Goal: Task Accomplishment & Management: Complete application form

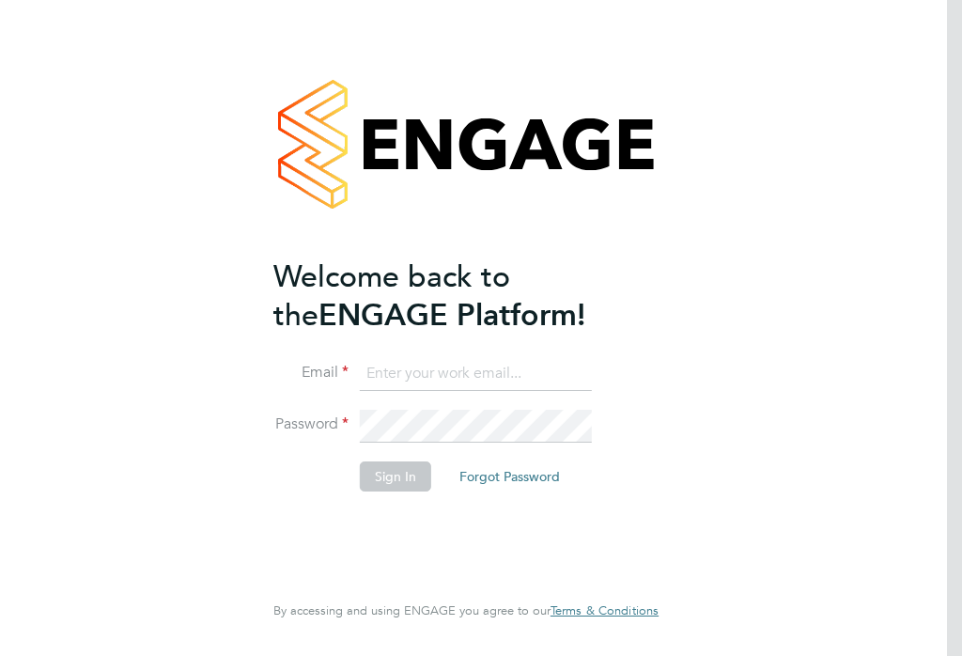
click at [454, 377] on input at bounding box center [476, 374] width 232 height 34
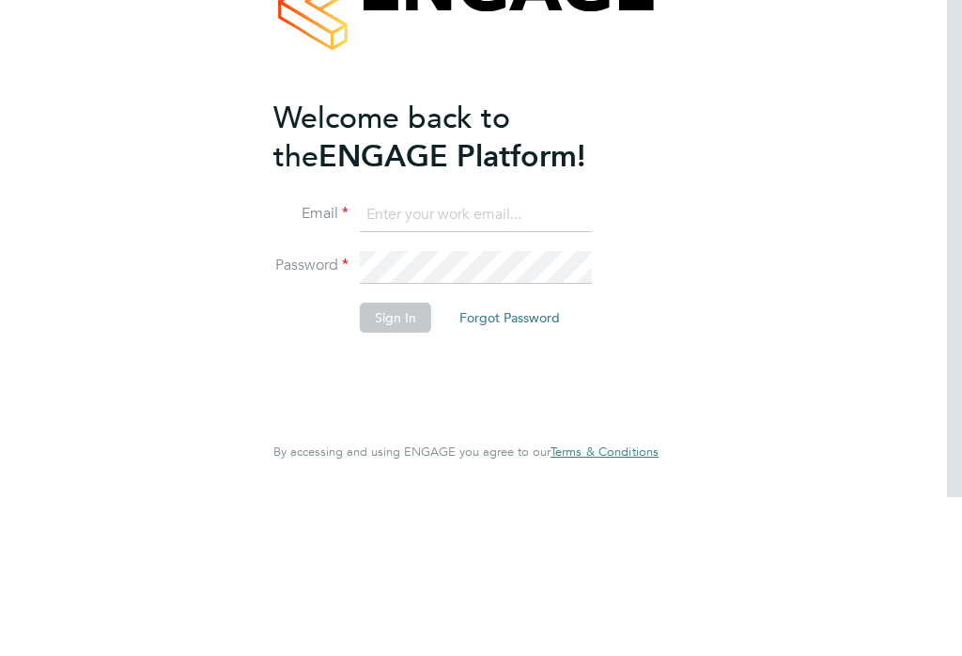
type input "simonfgill@icloud.com"
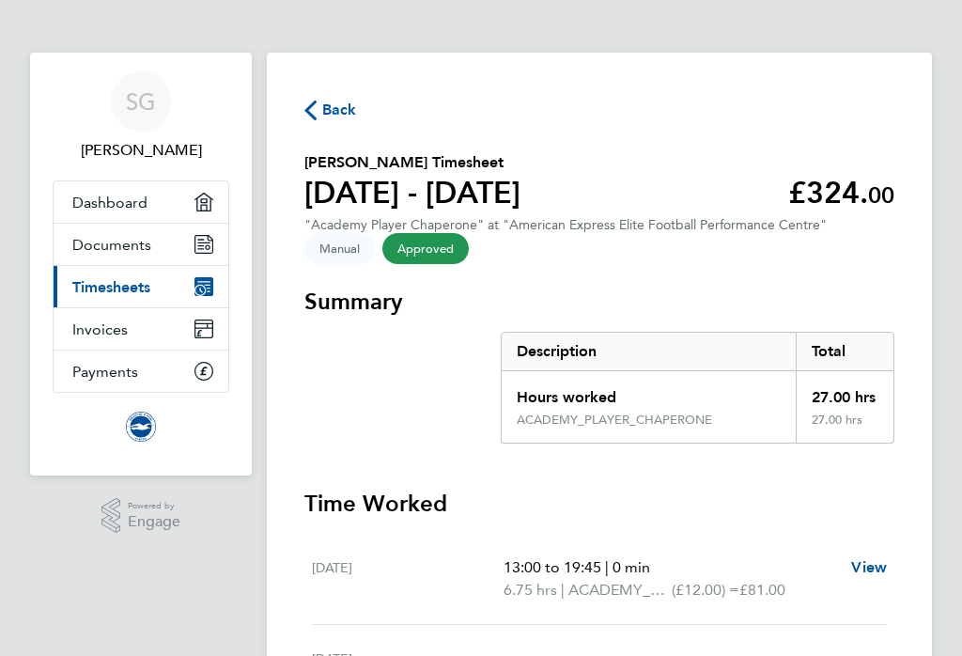
click at [332, 105] on span "Back" at bounding box center [339, 110] width 35 height 23
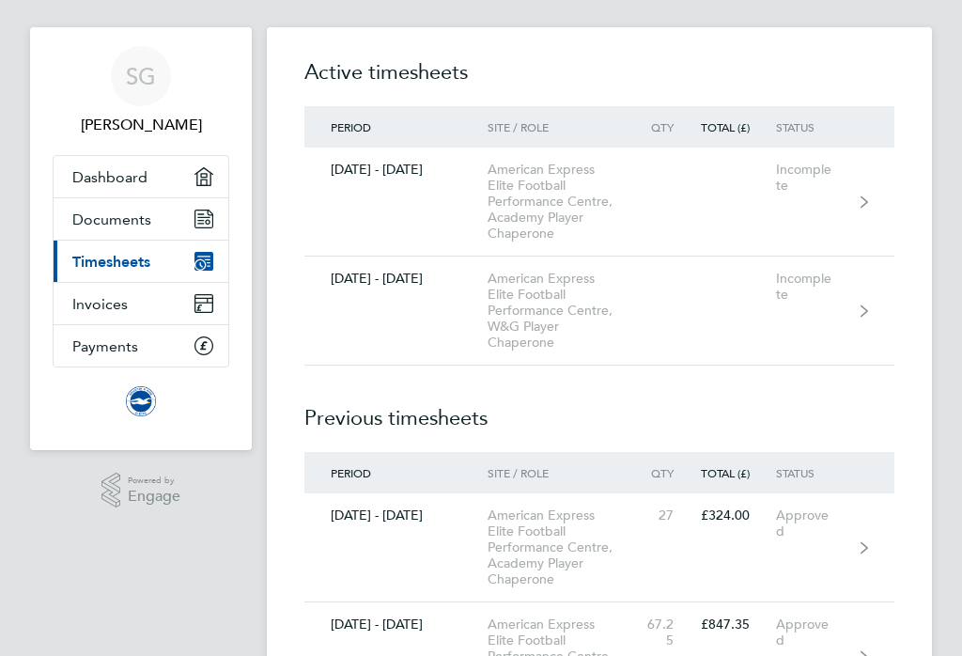
click at [589, 211] on div "American Express Elite Football Performance Centre, Academy Player Chaperone" at bounding box center [564, 203] width 153 height 80
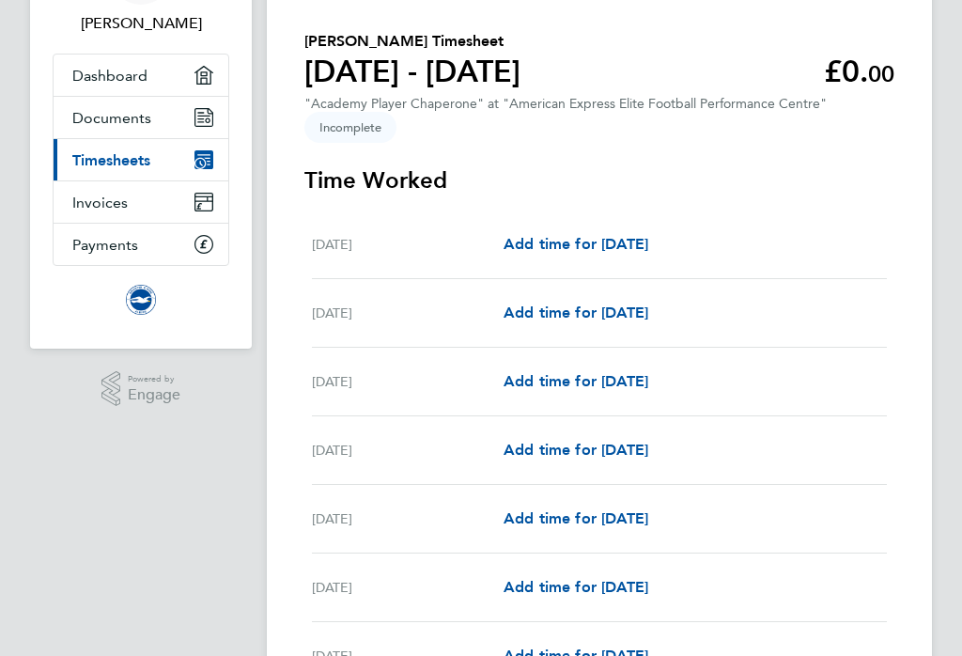
scroll to position [124, 0]
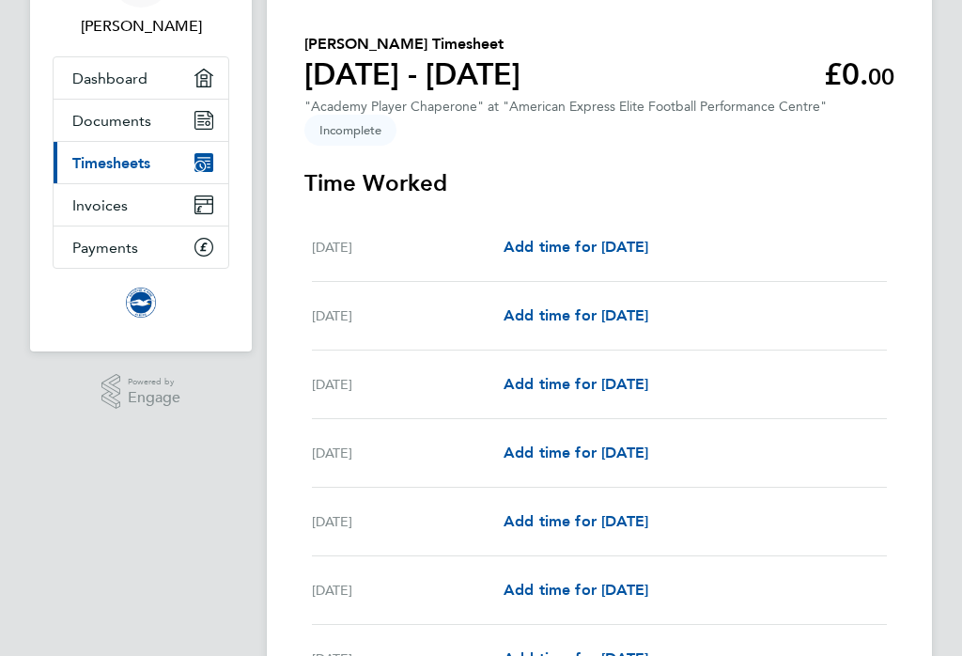
click at [625, 256] on span "Add time for [DATE]" at bounding box center [576, 247] width 145 height 18
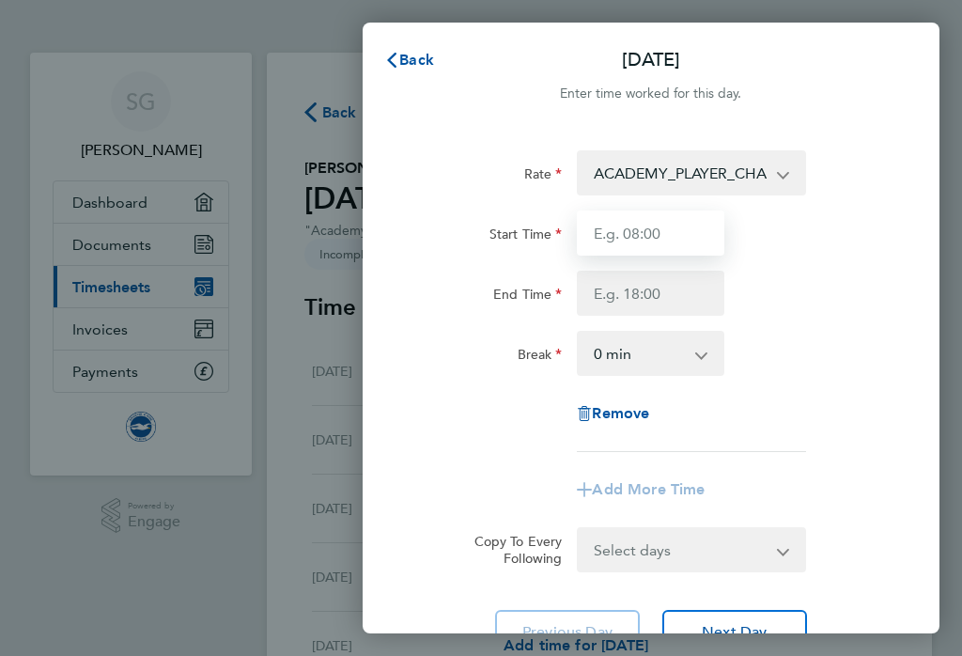
click at [662, 241] on input "Start Time" at bounding box center [650, 232] width 147 height 45
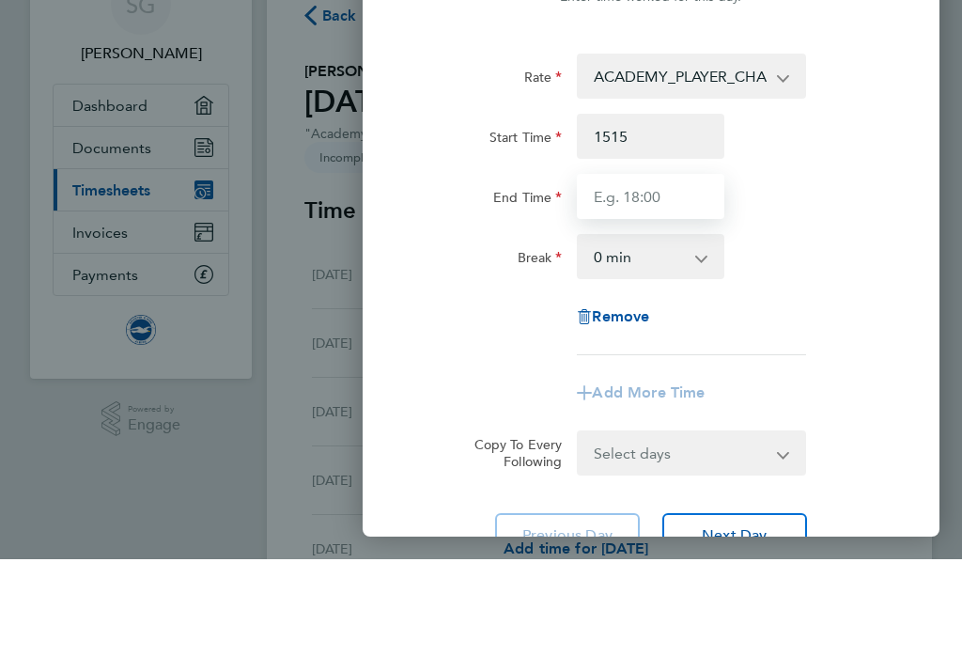
click at [645, 271] on input "End Time" at bounding box center [650, 293] width 147 height 45
type input "15:15"
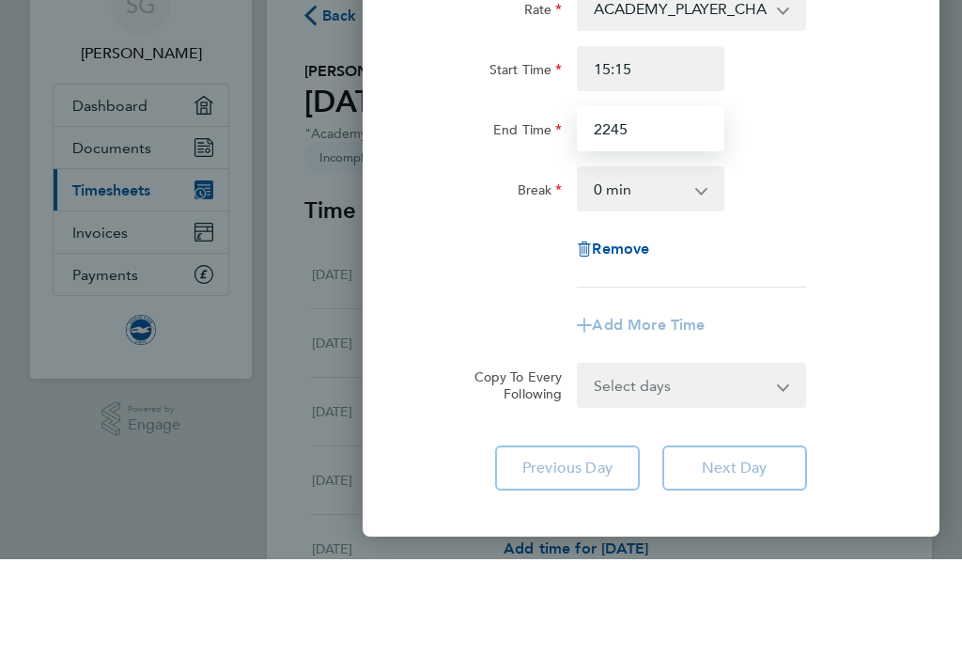
scroll to position [70, 0]
click at [699, 263] on select "0 min 15 min 30 min 45 min 60 min 75 min 90 min" at bounding box center [639, 283] width 121 height 41
type input "22:45"
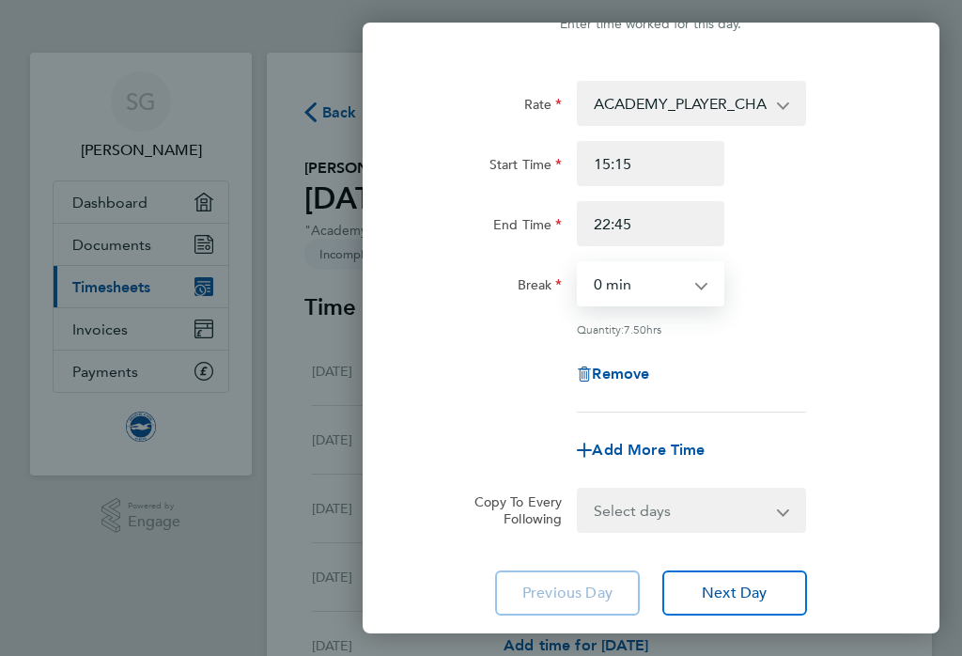
select select "60"
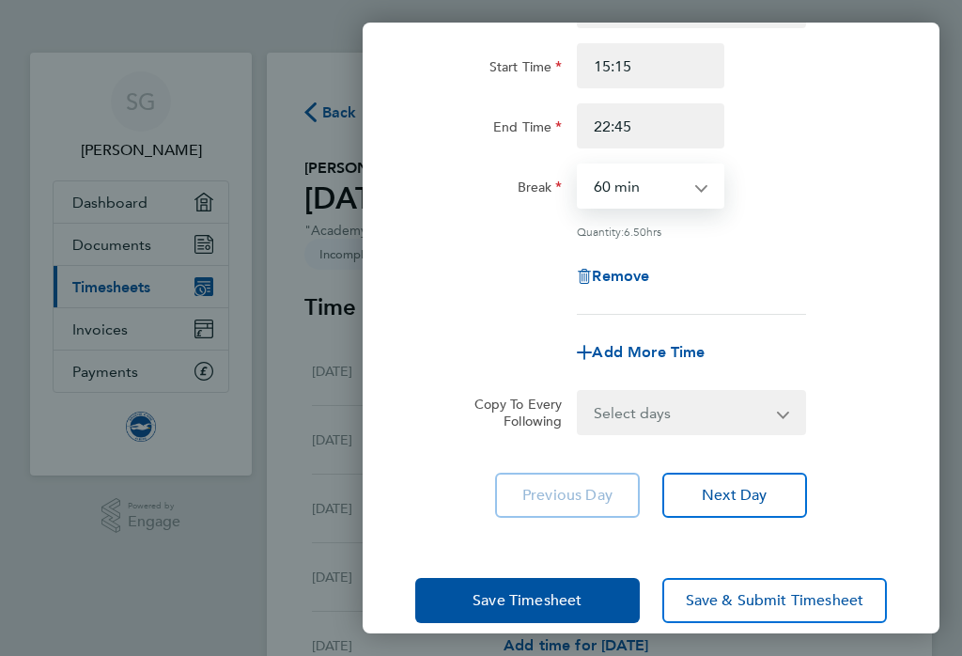
scroll to position [165, 0]
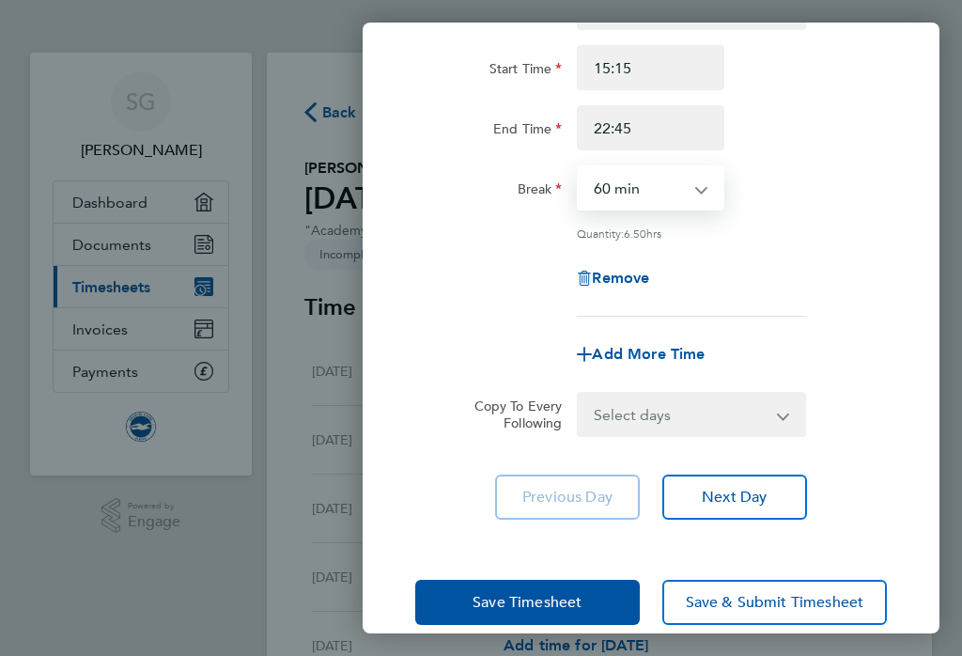
click at [566, 603] on span "Save Timesheet" at bounding box center [527, 602] width 109 height 19
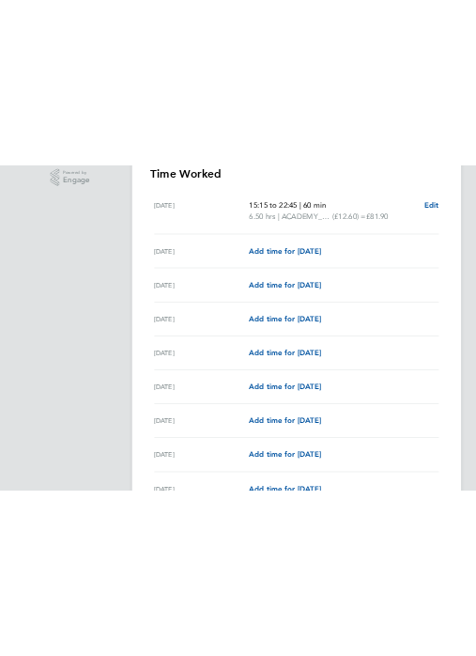
scroll to position [922, 0]
